Goal: Transaction & Acquisition: Purchase product/service

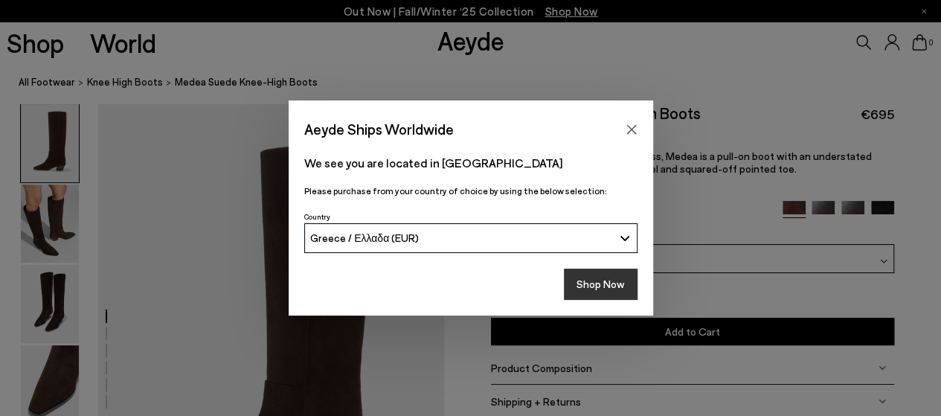
click at [609, 277] on button "Shop Now" at bounding box center [601, 284] width 74 height 31
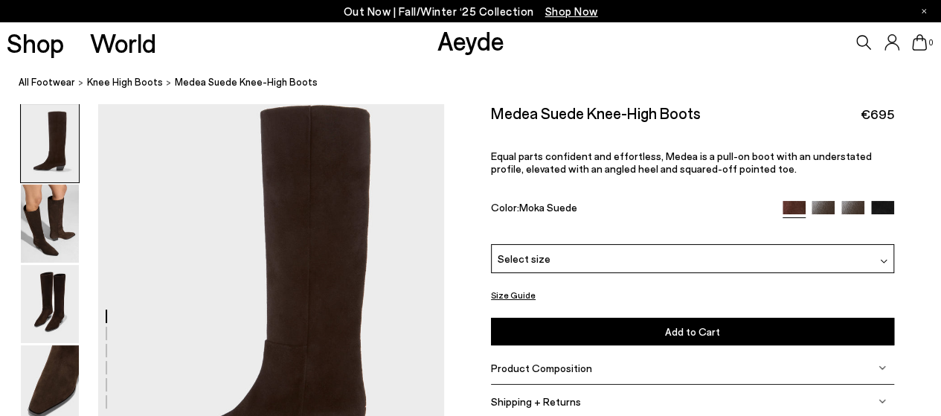
scroll to position [74, 0]
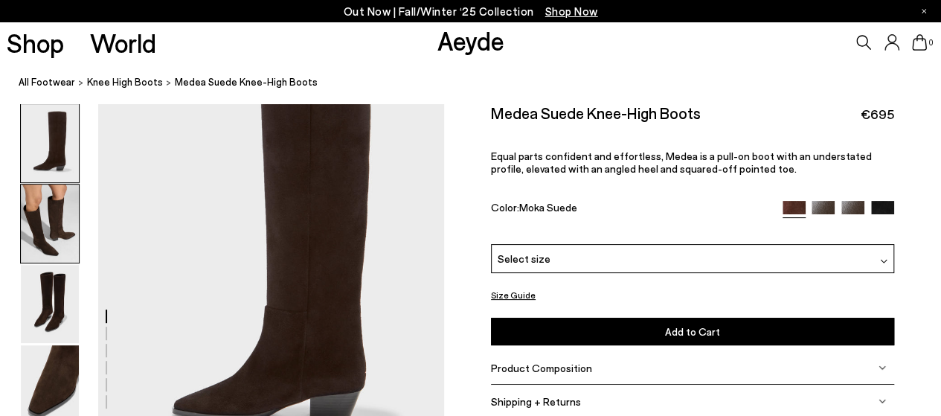
click at [33, 232] on img at bounding box center [50, 223] width 58 height 78
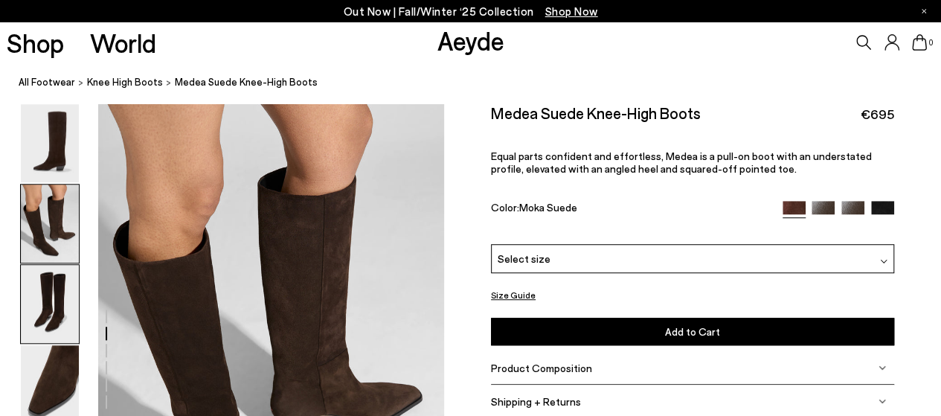
click at [45, 298] on img at bounding box center [50, 304] width 58 height 78
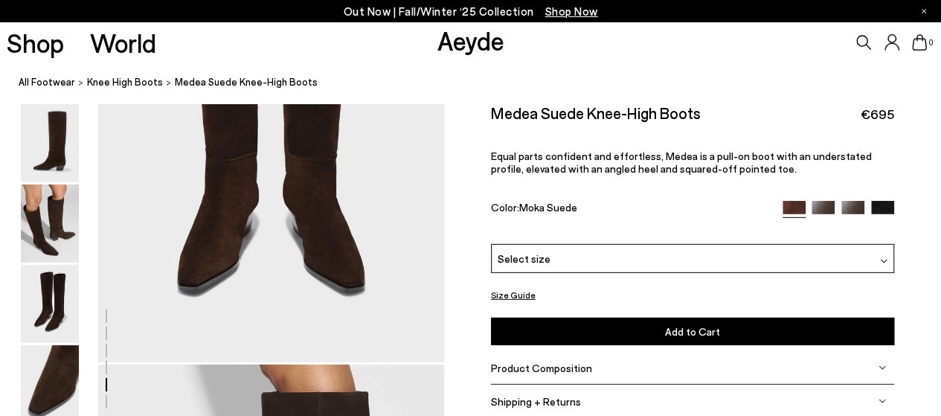
scroll to position [2043, 0]
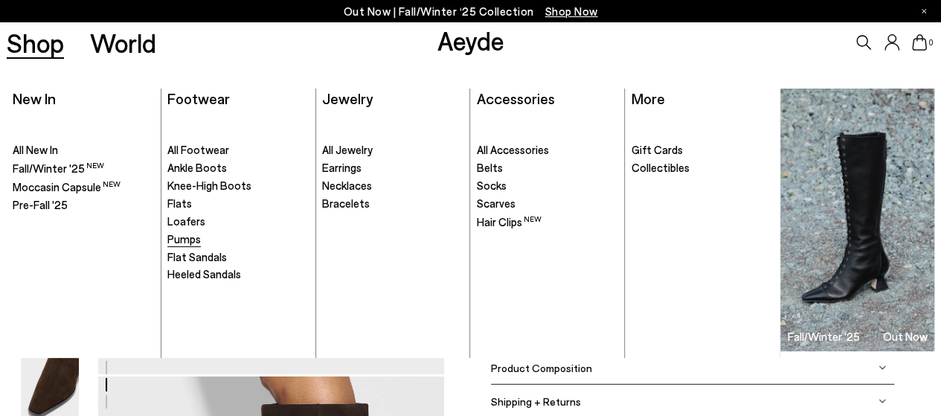
click at [193, 239] on span "Pumps" at bounding box center [183, 238] width 33 height 13
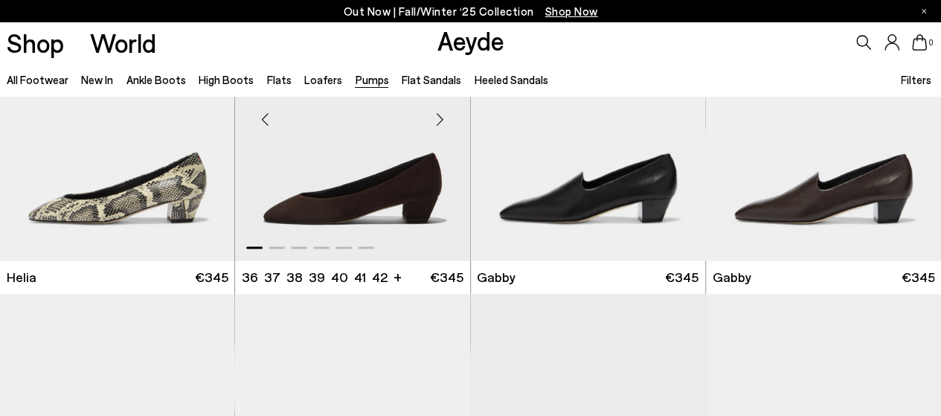
scroll to position [1041, 0]
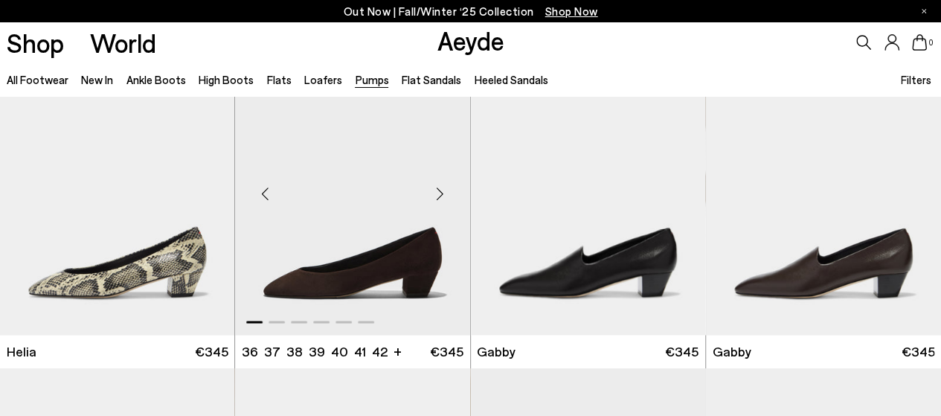
click at [440, 194] on div "Next slide" at bounding box center [440, 193] width 45 height 45
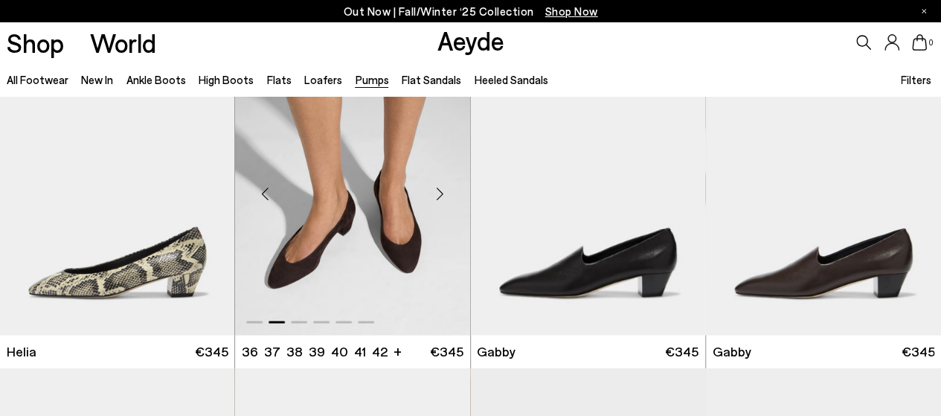
click at [440, 194] on div "Next slide" at bounding box center [440, 193] width 45 height 45
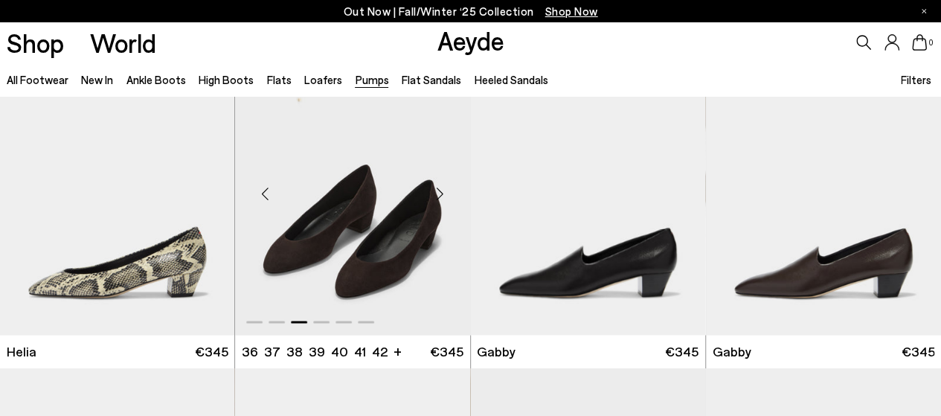
click at [440, 194] on div "Next slide" at bounding box center [440, 193] width 45 height 45
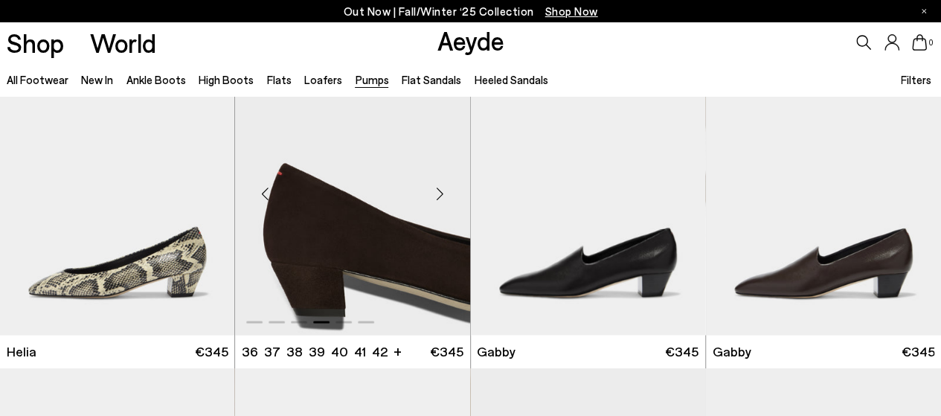
click at [440, 194] on div "Next slide" at bounding box center [440, 193] width 45 height 45
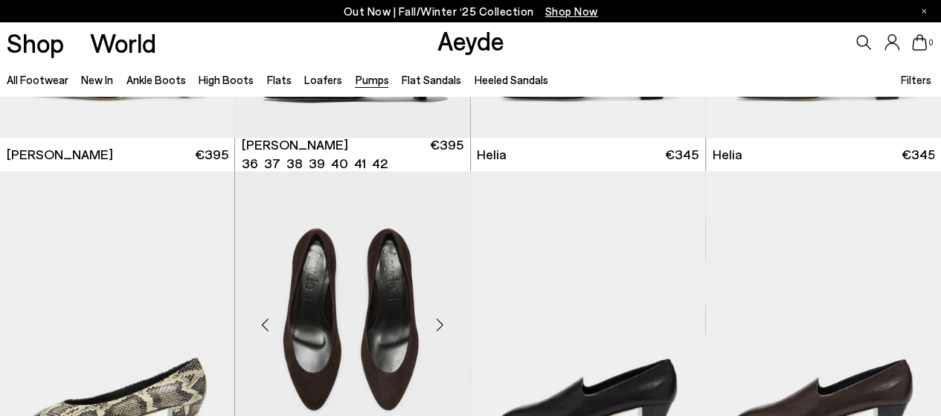
scroll to position [967, 0]
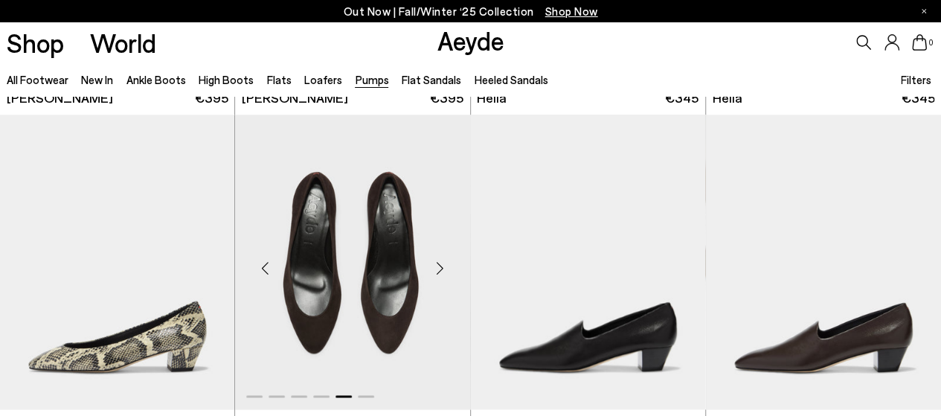
click at [335, 229] on img "5 / 6" at bounding box center [352, 262] width 235 height 295
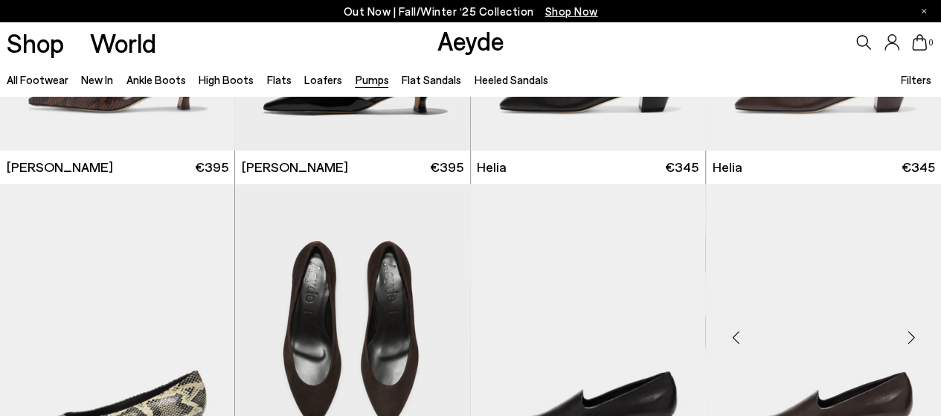
scroll to position [744, 0]
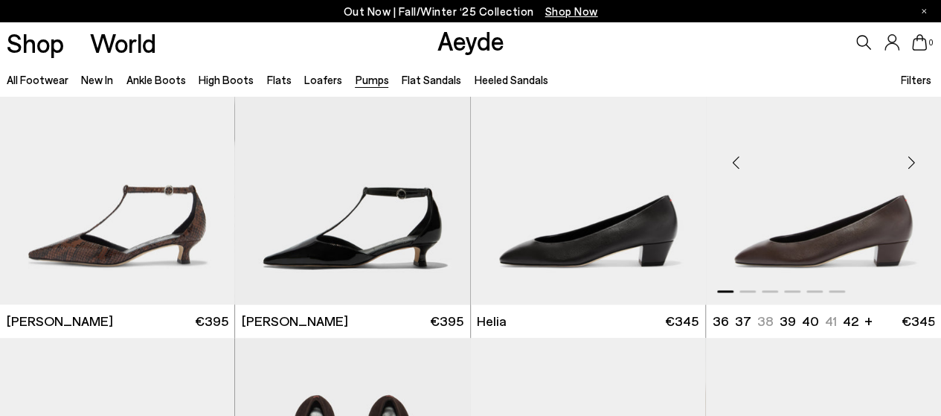
click at [861, 231] on img "1 / 6" at bounding box center [823, 156] width 235 height 295
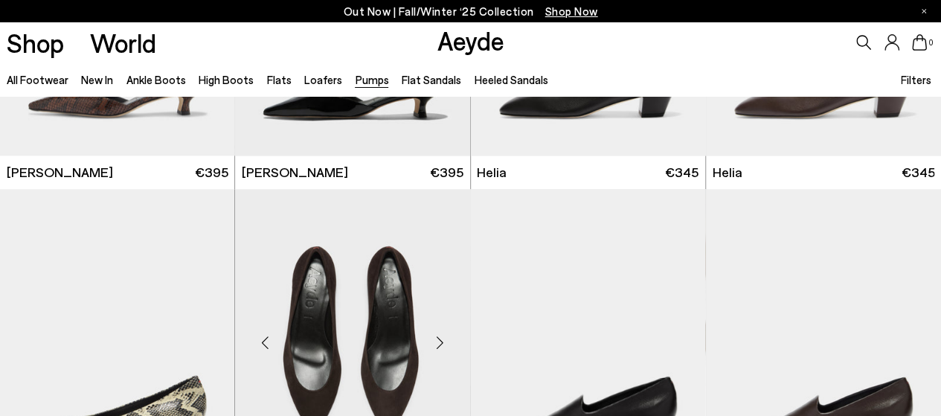
click at [396, 298] on img "5 / 6" at bounding box center [352, 336] width 235 height 295
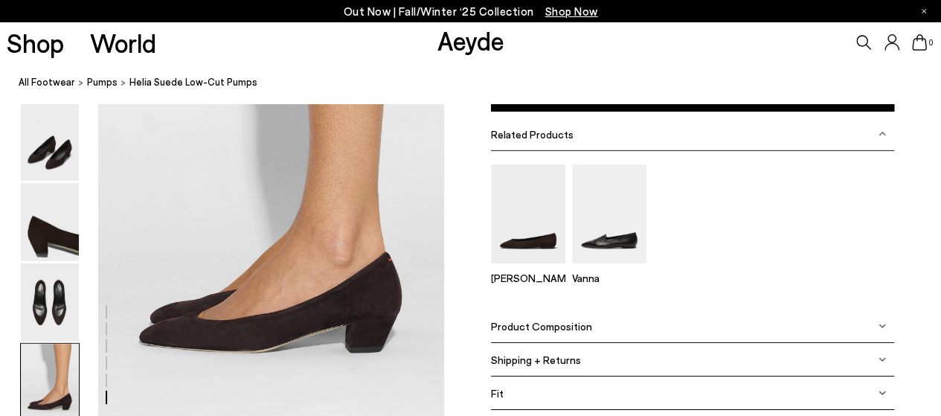
scroll to position [2380, 0]
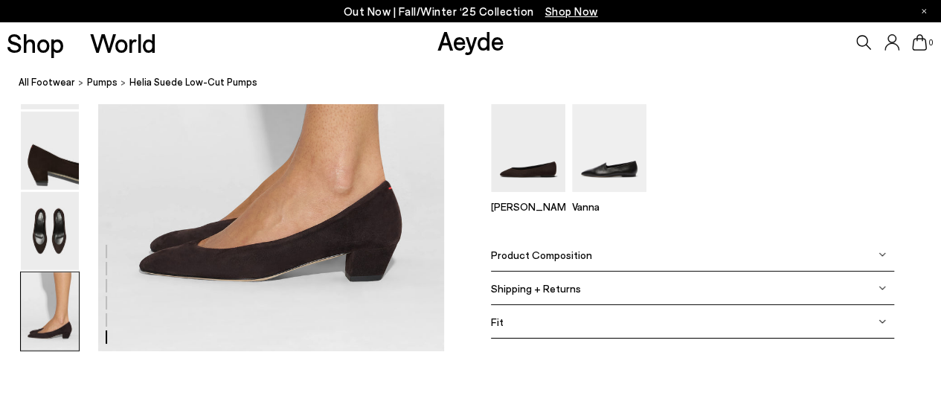
click at [818, 260] on div "Product Composition" at bounding box center [692, 254] width 403 height 33
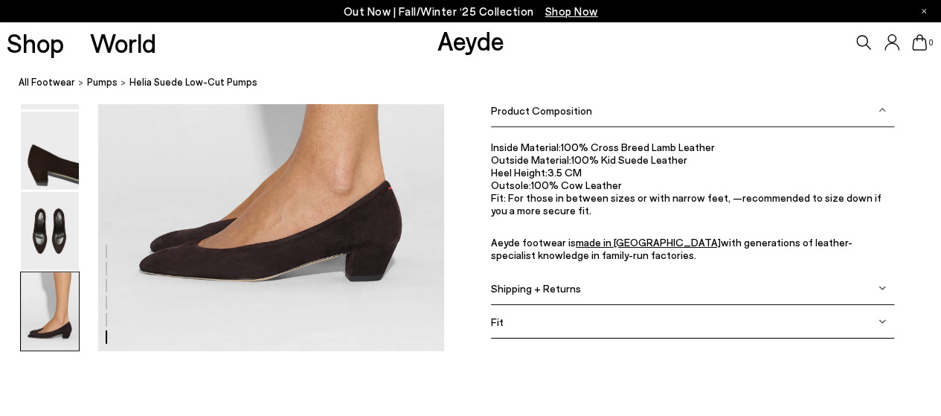
click at [818, 260] on div "Inside Material: 100% Cross Breed Lamb Leather Outside Material: 100% Kid Suede…" at bounding box center [692, 199] width 403 height 144
click at [884, 285] on img at bounding box center [882, 287] width 7 height 7
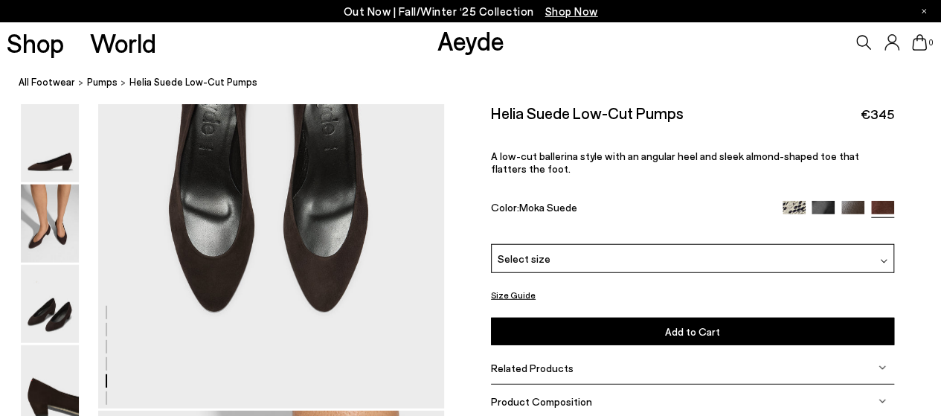
scroll to position [1860, 0]
click at [759, 254] on div "Select size" at bounding box center [692, 258] width 403 height 29
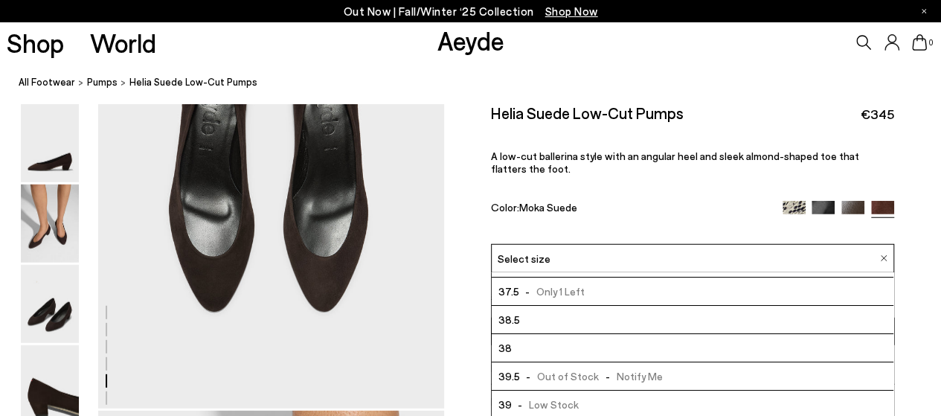
scroll to position [82, 0]
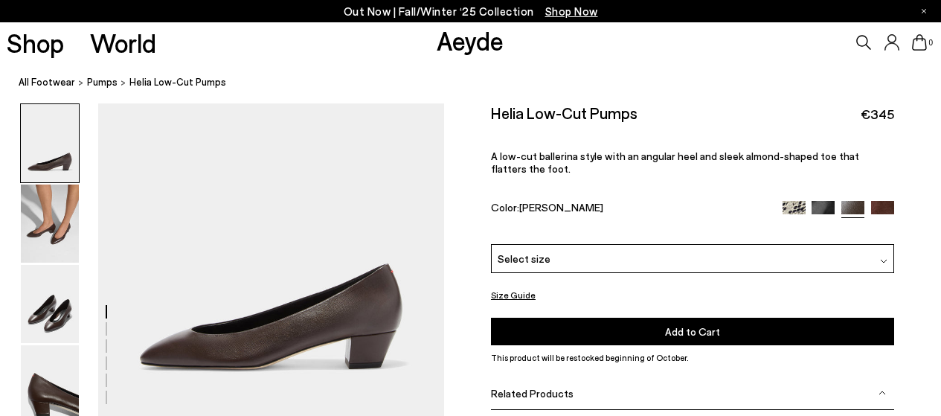
scroll to position [74, 0]
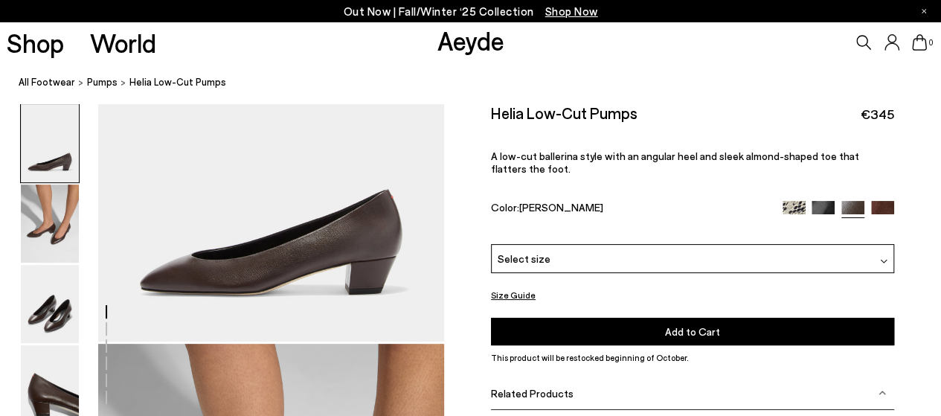
click at [566, 255] on div "Select size" at bounding box center [692, 258] width 403 height 29
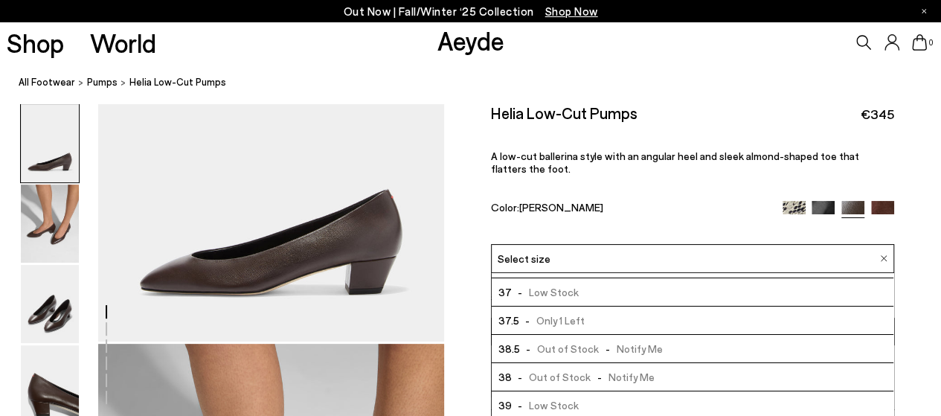
scroll to position [0, 0]
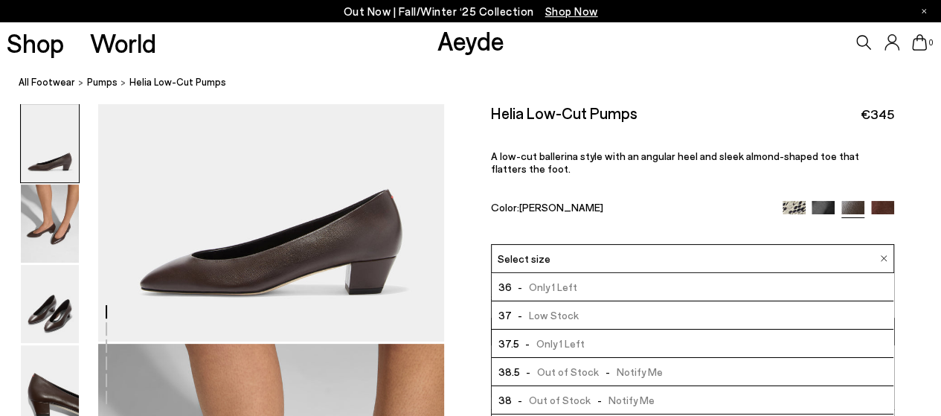
click at [629, 191] on div "Helia Low-Cut Pumps €345 A low-cut ballerina style with an angular heel and sle…" at bounding box center [692, 173] width 403 height 141
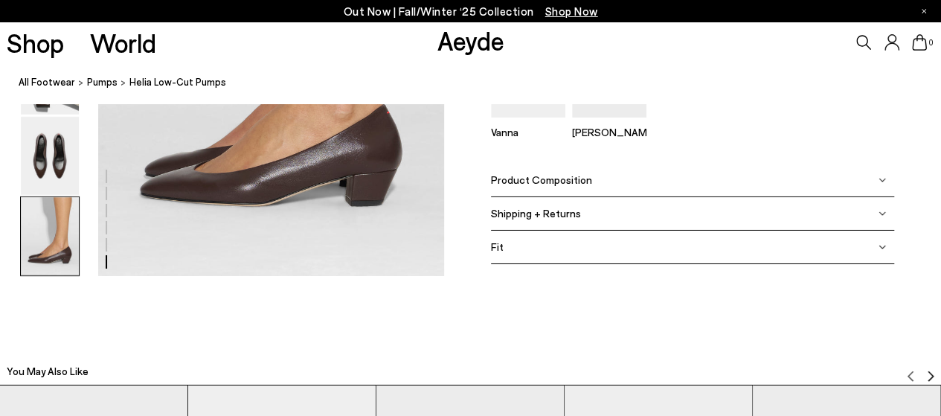
scroll to position [2529, 0]
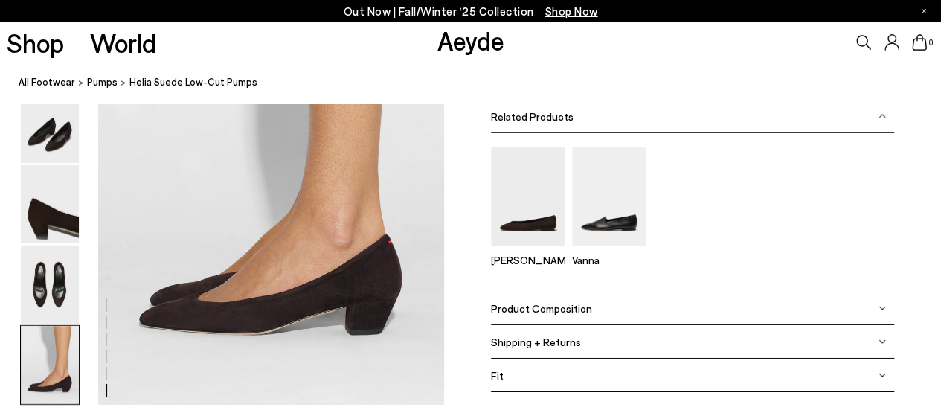
scroll to position [2455, 0]
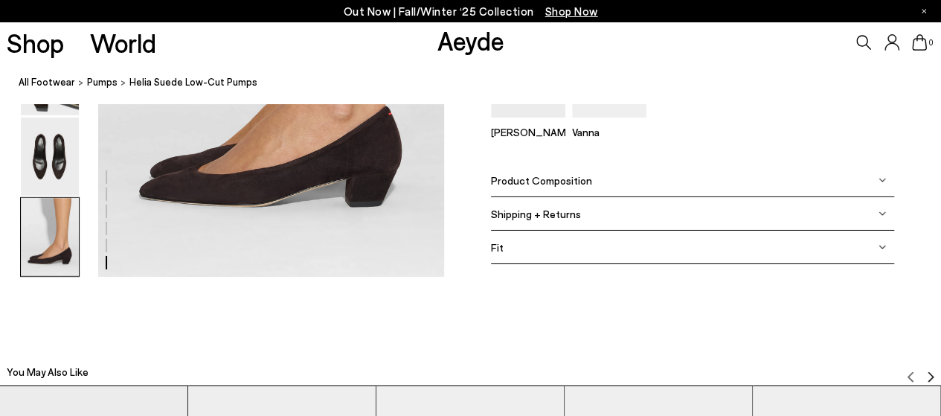
click at [619, 184] on div "Product Composition" at bounding box center [692, 180] width 403 height 33
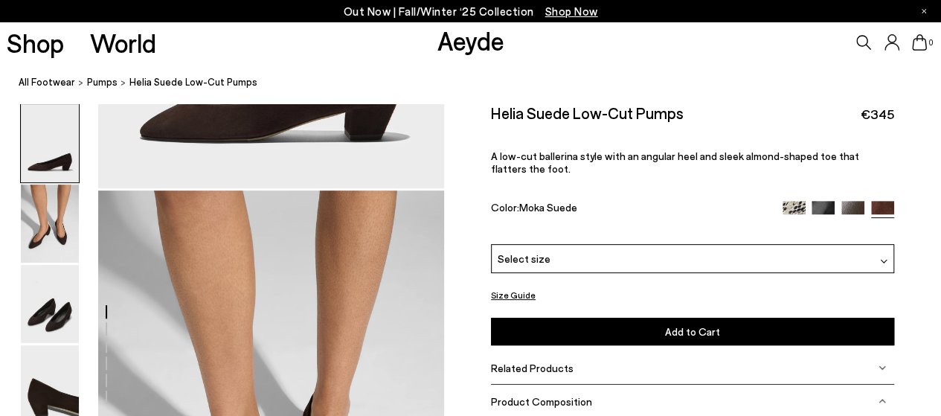
scroll to position [0, 0]
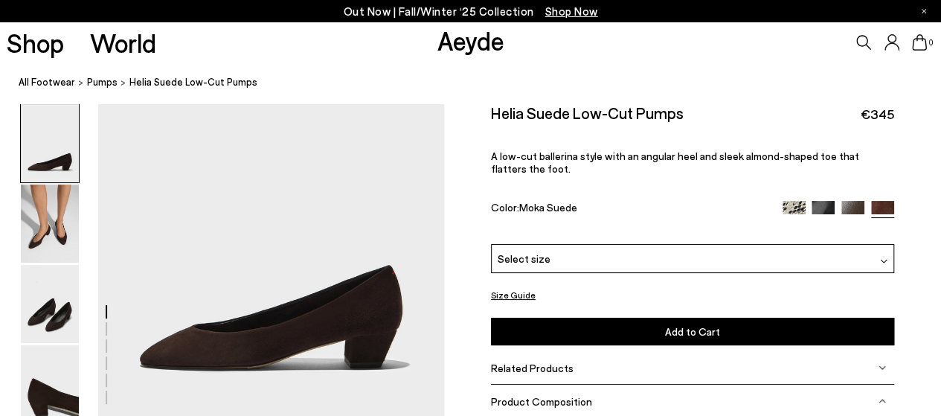
click at [847, 205] on img at bounding box center [852, 212] width 23 height 23
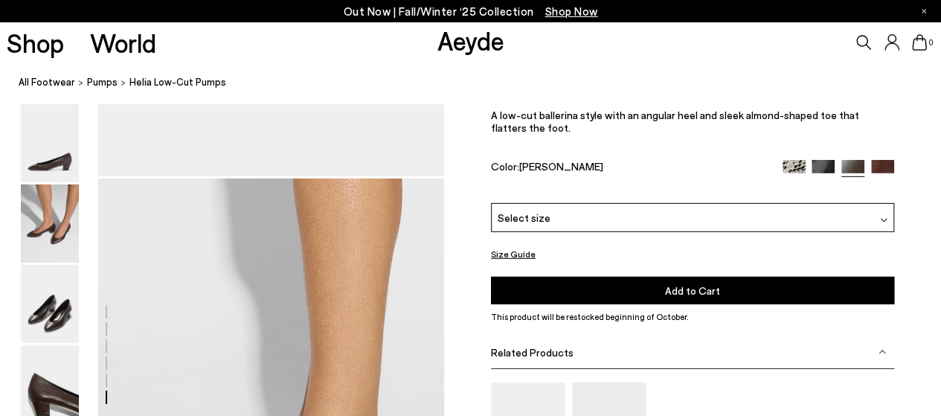
scroll to position [2083, 0]
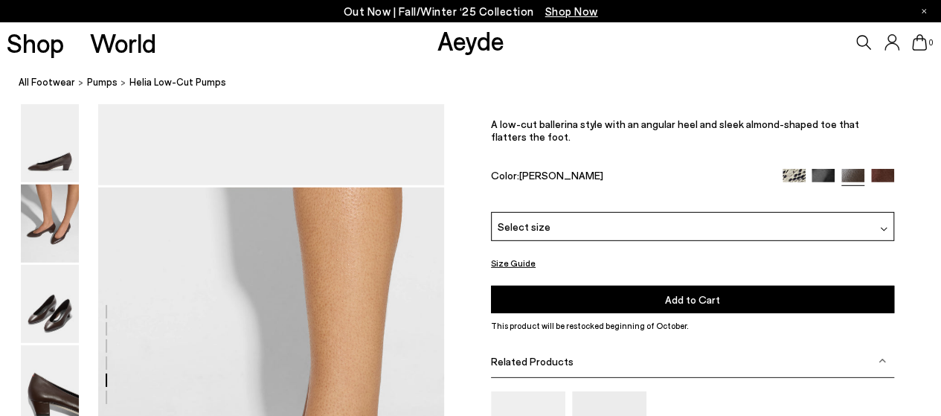
click at [599, 221] on div "Select size" at bounding box center [692, 225] width 403 height 29
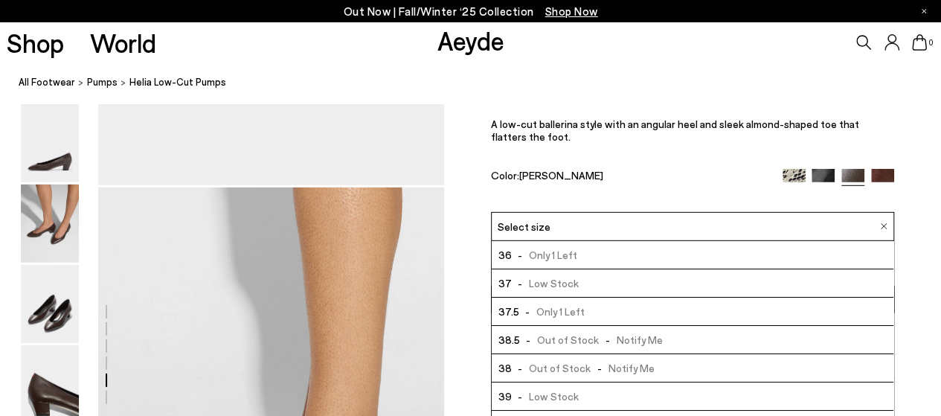
click at [599, 367] on span "-" at bounding box center [599, 367] width 17 height 13
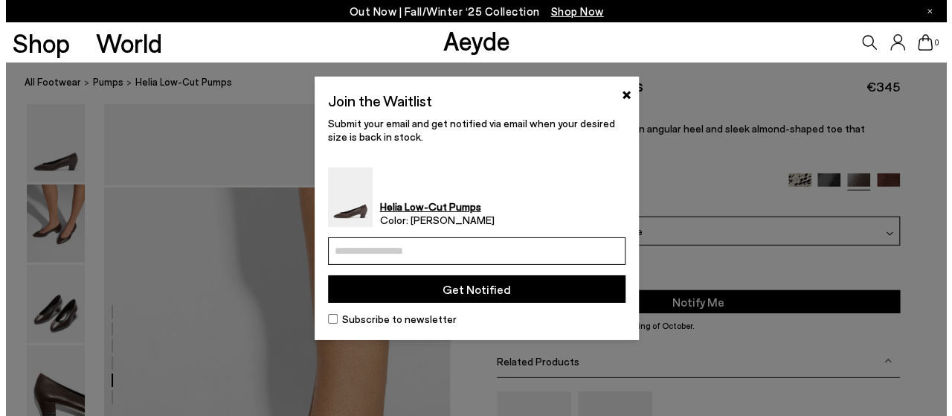
scroll to position [2104, 0]
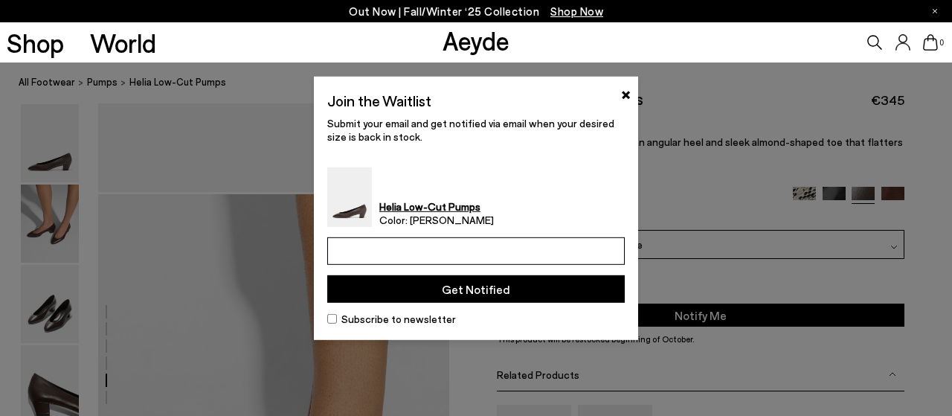
click at [398, 255] on input "email" at bounding box center [476, 251] width 298 height 28
type input "**********"
click at [481, 291] on button "Get Notified" at bounding box center [476, 289] width 298 height 28
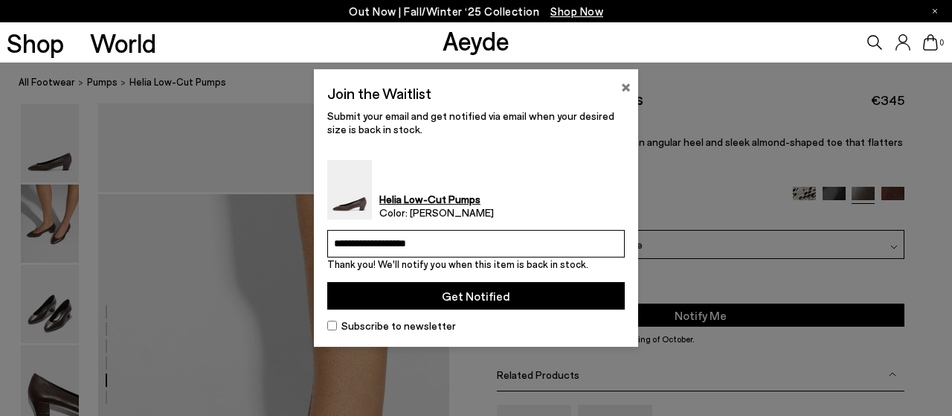
click at [628, 90] on button "×" at bounding box center [626, 86] width 10 height 18
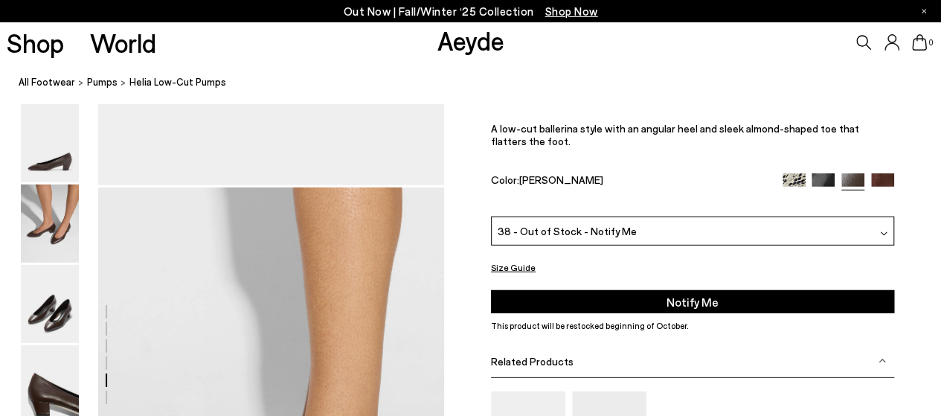
scroll to position [2380, 0]
